Goal: Information Seeking & Learning: Check status

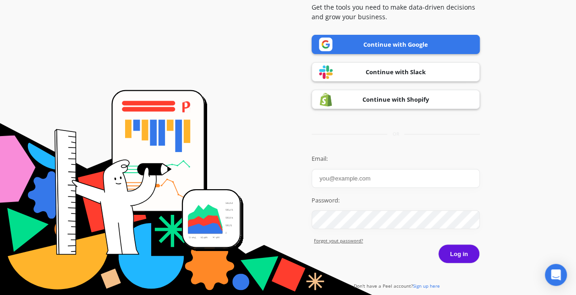
type input "[EMAIL_ADDRESS][DOMAIN_NAME]"
click at [455, 257] on button "Log in" at bounding box center [459, 253] width 42 height 19
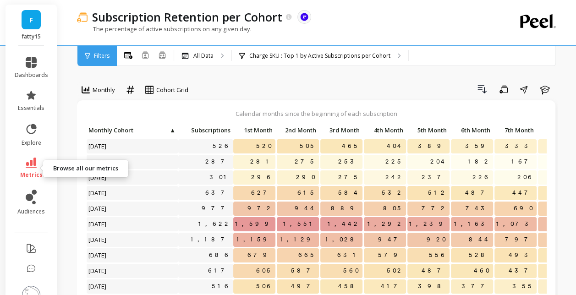
click at [27, 169] on link "metrics" at bounding box center [31, 168] width 33 height 21
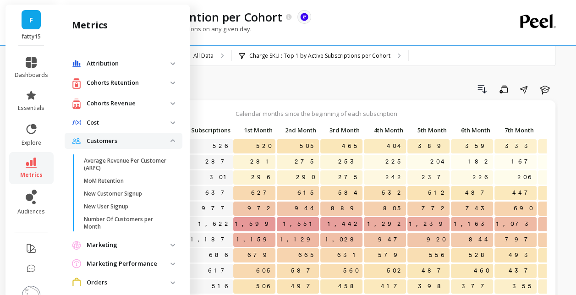
scroll to position [656, 0]
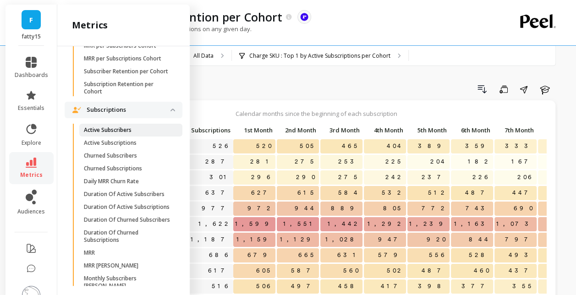
click at [125, 137] on link "Active Subscribers" at bounding box center [130, 130] width 103 height 13
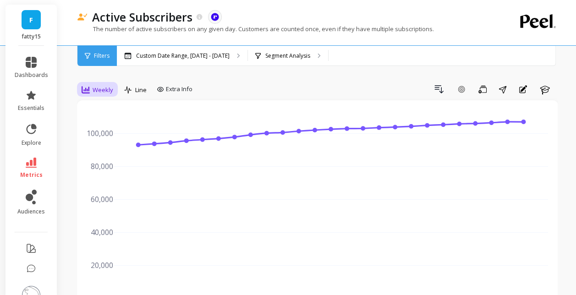
click at [104, 91] on span "Weekly" at bounding box center [103, 90] width 21 height 9
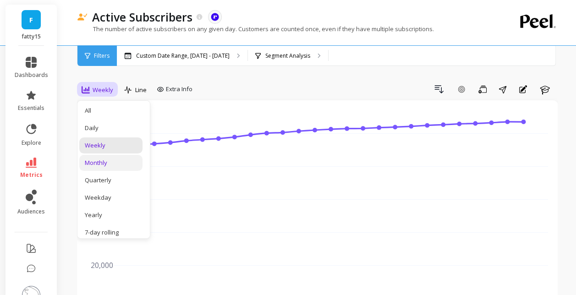
click at [118, 163] on div "Monthly" at bounding box center [111, 163] width 52 height 9
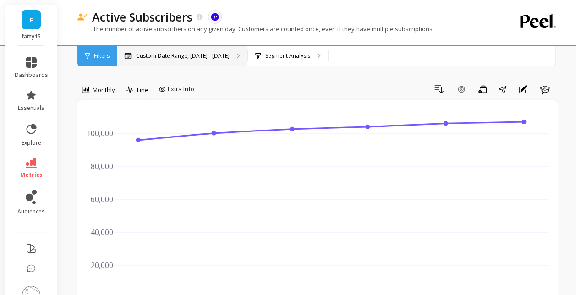
click at [190, 55] on p "Custom Date Range, Apr 1 - Sep 18" at bounding box center [182, 55] width 93 height 7
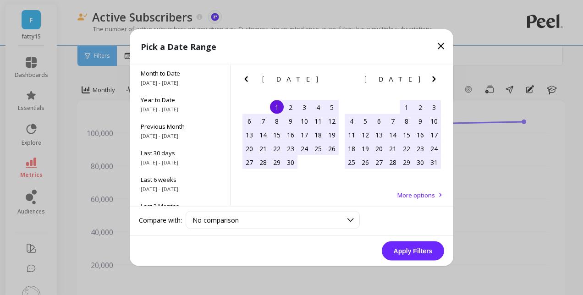
click at [281, 106] on div "1" at bounding box center [277, 107] width 14 height 14
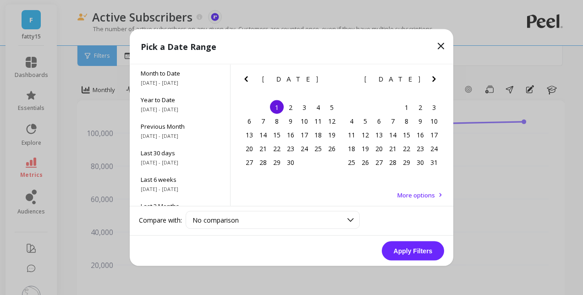
click at [433, 79] on icon "Next Month" at bounding box center [433, 79] width 11 height 11
click at [247, 78] on icon "Previous Month" at bounding box center [246, 79] width 11 height 11
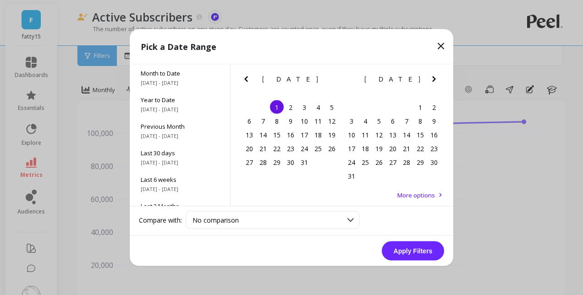
click at [431, 77] on icon "Next Month" at bounding box center [433, 79] width 11 height 11
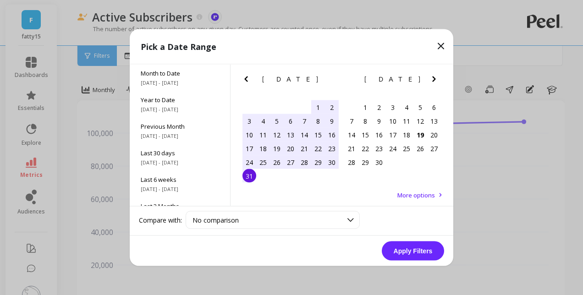
click at [247, 177] on div "31" at bounding box center [249, 176] width 14 height 14
click at [396, 245] on button "Apply Filters" at bounding box center [413, 250] width 62 height 19
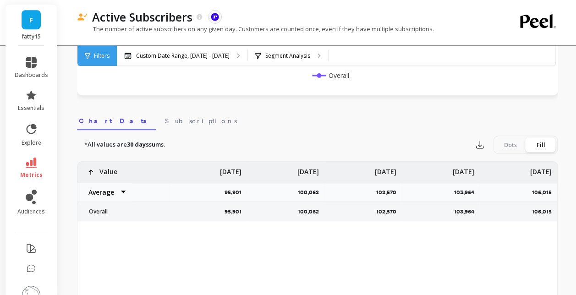
scroll to position [275, 0]
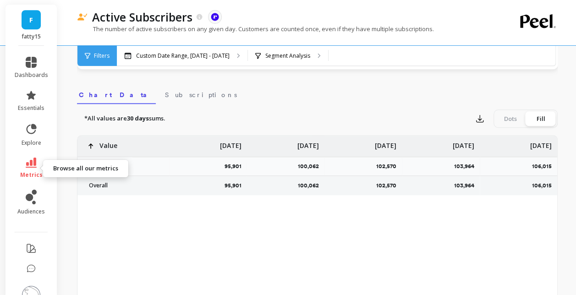
click at [22, 165] on link "metrics" at bounding box center [31, 168] width 33 height 21
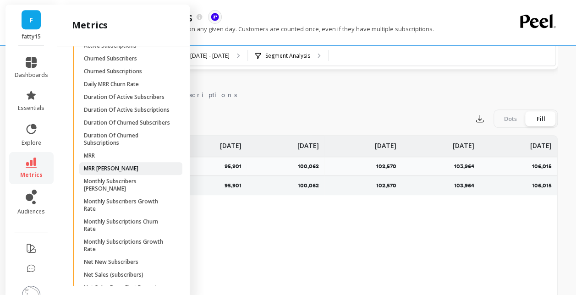
scroll to position [747, 0]
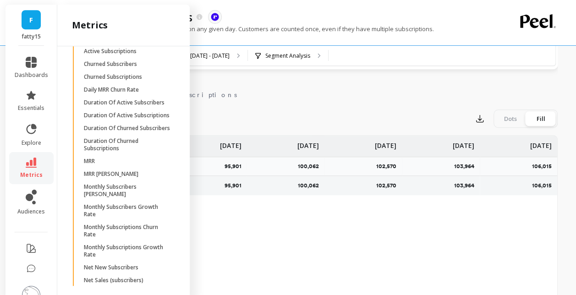
click at [134, 42] on span "Active Subscribers" at bounding box center [128, 38] width 88 height 7
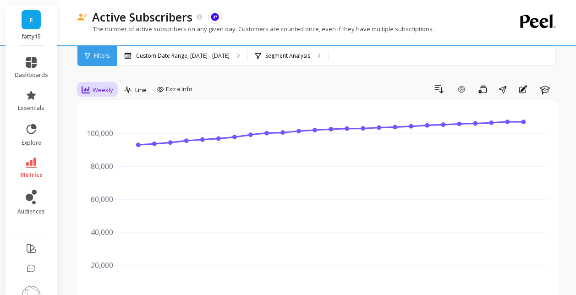
click at [107, 90] on span "Weekly" at bounding box center [103, 90] width 21 height 9
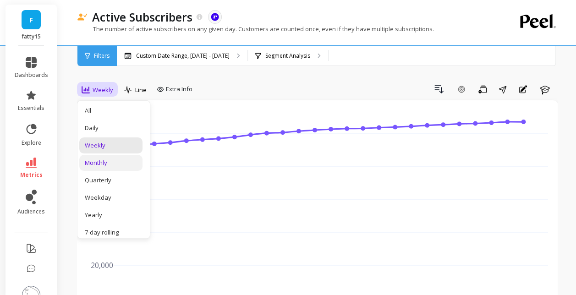
click at [121, 163] on div "Monthly" at bounding box center [111, 163] width 52 height 9
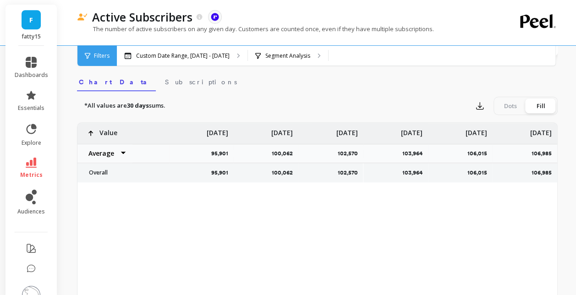
scroll to position [275, 0]
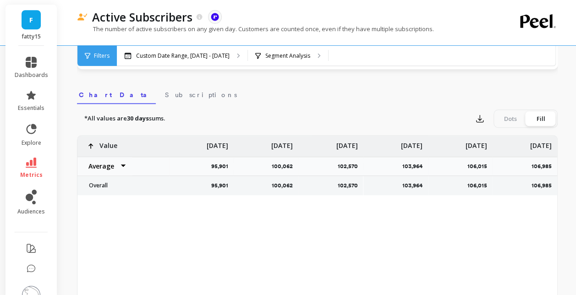
click at [122, 166] on select "Average Sum Max Min" at bounding box center [104, 166] width 55 height 18
select select "sum"
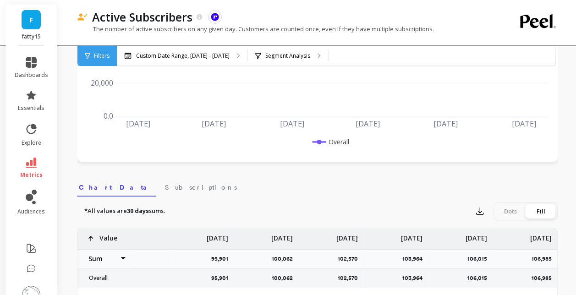
scroll to position [0, 0]
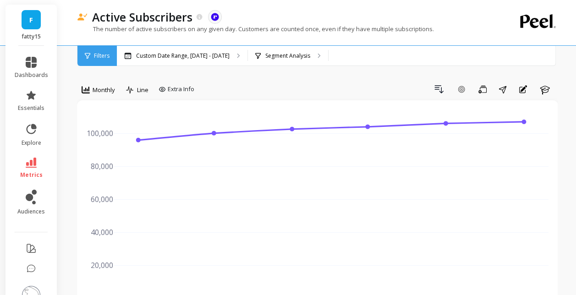
click at [234, 87] on div "Drill Down Add Goal Save Share Annotations Learn" at bounding box center [378, 89] width 360 height 15
click at [107, 88] on span "Monthly" at bounding box center [104, 90] width 22 height 9
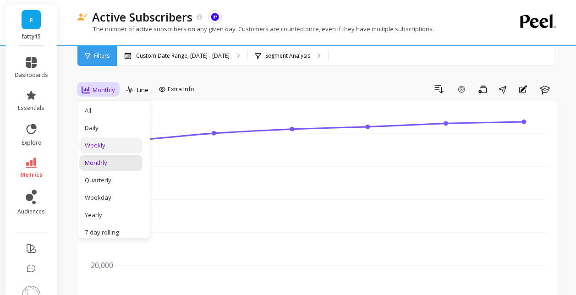
click at [112, 148] on div "Weekly" at bounding box center [111, 145] width 52 height 9
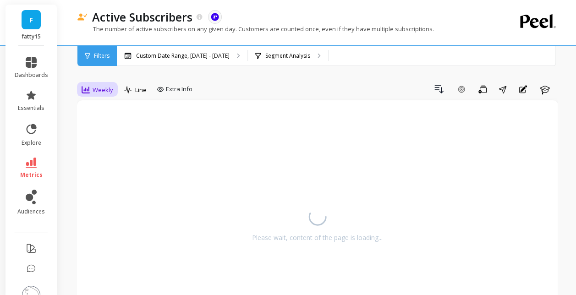
select select "sum"
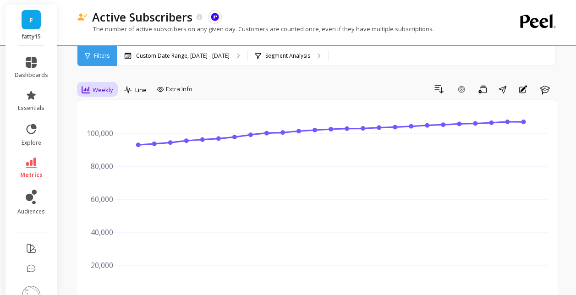
click at [100, 83] on div "Weekly" at bounding box center [97, 90] width 37 height 16
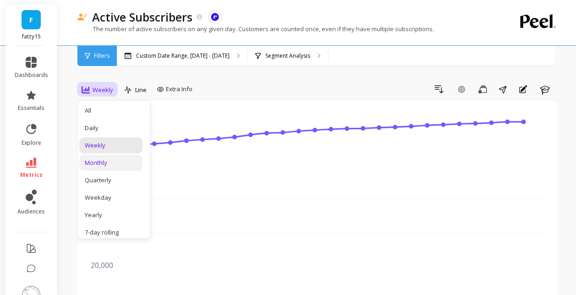
click at [109, 159] on div "Monthly" at bounding box center [111, 163] width 52 height 9
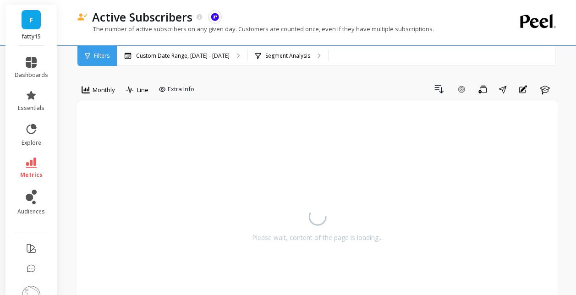
select select "sum"
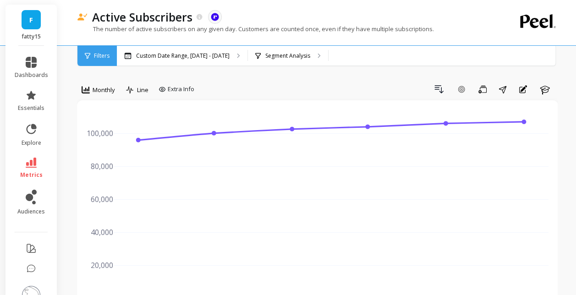
scroll to position [229, 0]
